Goal: Transaction & Acquisition: Purchase product/service

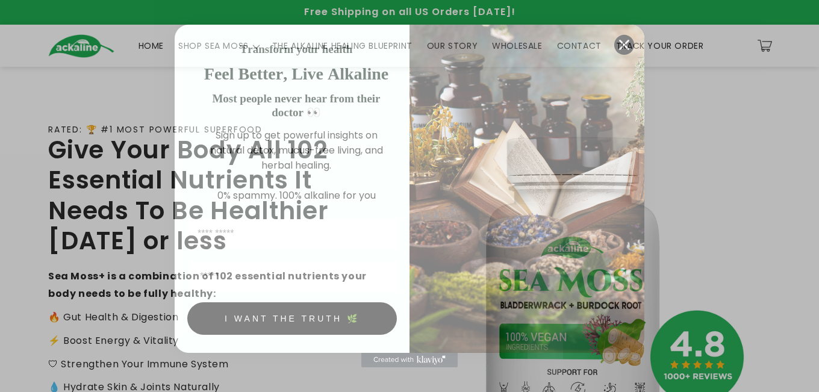
click at [617, 44] on circle "Close dialog" at bounding box center [624, 45] width 20 height 20
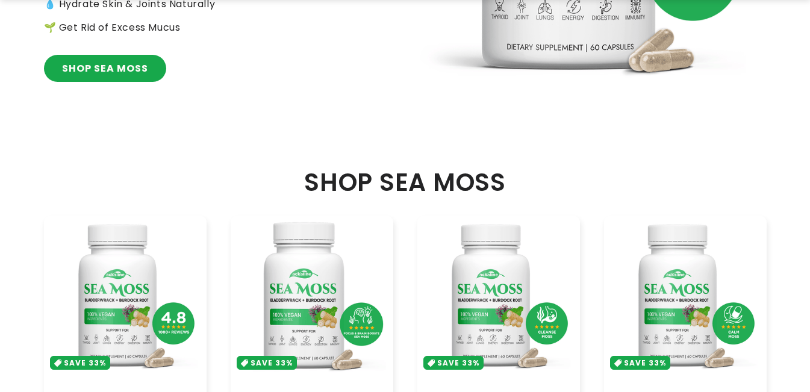
scroll to position [542, 0]
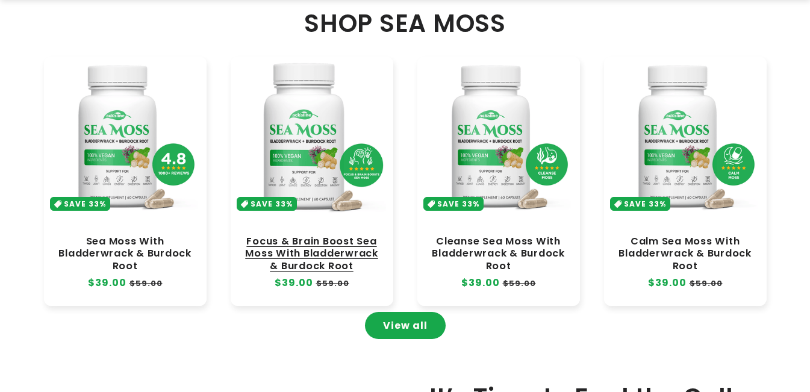
click at [307, 235] on link "Focus & Brain Boost Sea Moss With Bladderwrack & Burdock Root" at bounding box center [312, 253] width 138 height 36
click at [308, 235] on link "Focus & Brain Boost Sea Moss With Bladderwrack & Burdock Root" at bounding box center [312, 253] width 138 height 36
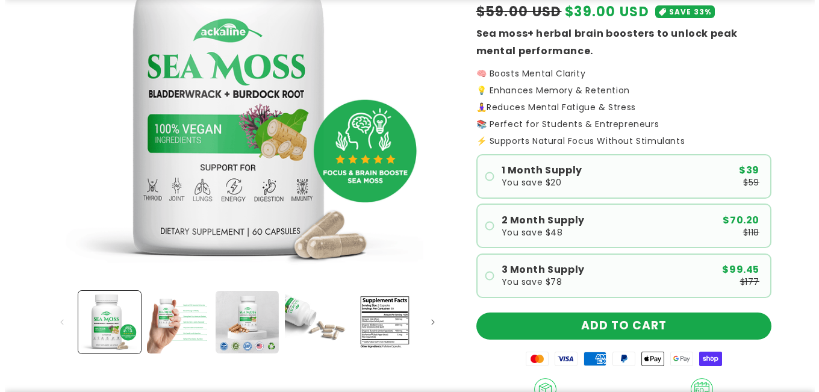
scroll to position [422, 0]
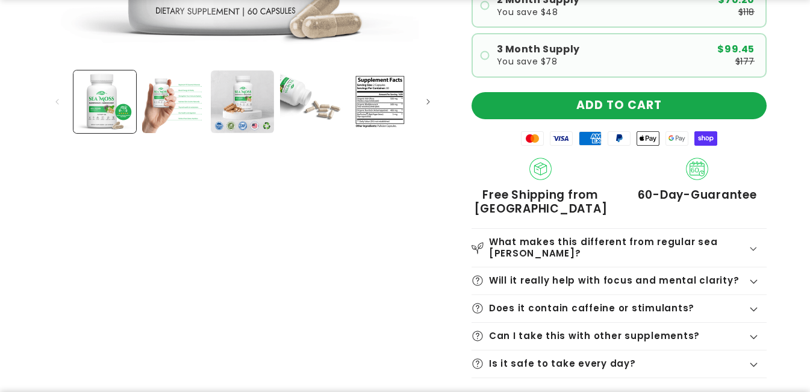
click at [529, 89] on product-info "Rated 4.8 | 1368+ Reviews Think Faster. Remember More. Stress Less. Regular pri…" at bounding box center [618, 22] width 295 height 711
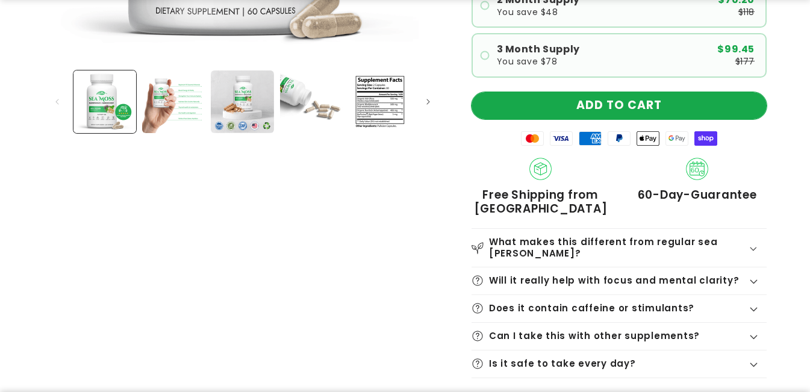
click at [533, 98] on button "ADD TO CART" at bounding box center [618, 105] width 295 height 27
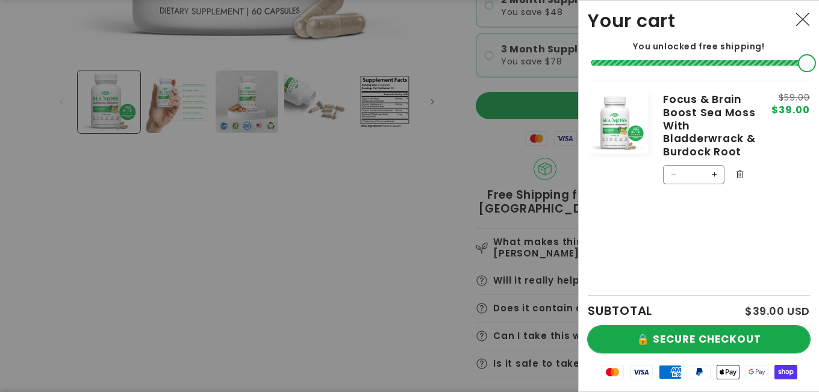
click at [708, 327] on button "🔒 SECURE CHECKOUT" at bounding box center [699, 339] width 222 height 27
drag, startPoint x: 708, startPoint y: 327, endPoint x: 404, endPoint y: 185, distance: 335.4
click at [709, 329] on button "🔒 SECURE CHECKOUT" at bounding box center [699, 339] width 222 height 27
